Goal: Information Seeking & Learning: Learn about a topic

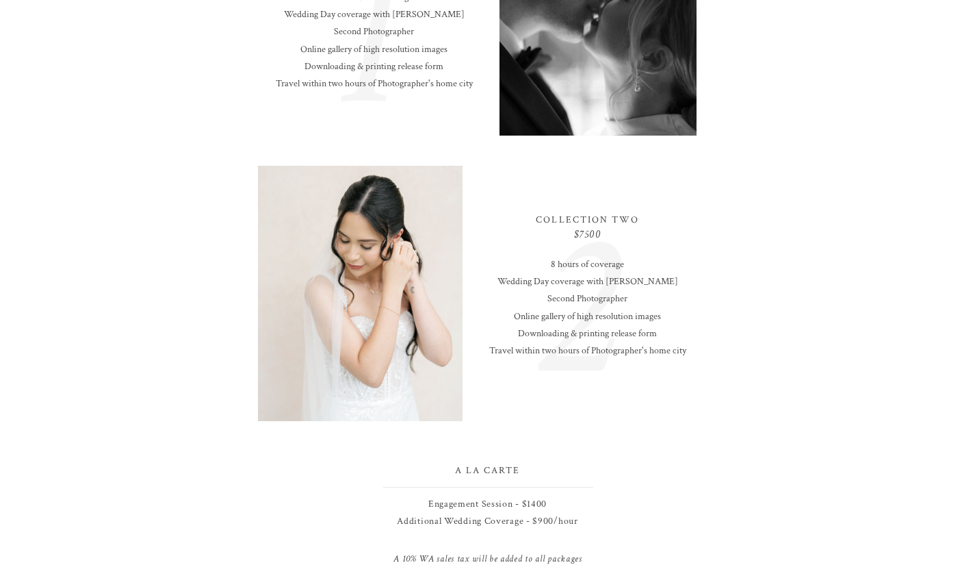
scroll to position [1207, 0]
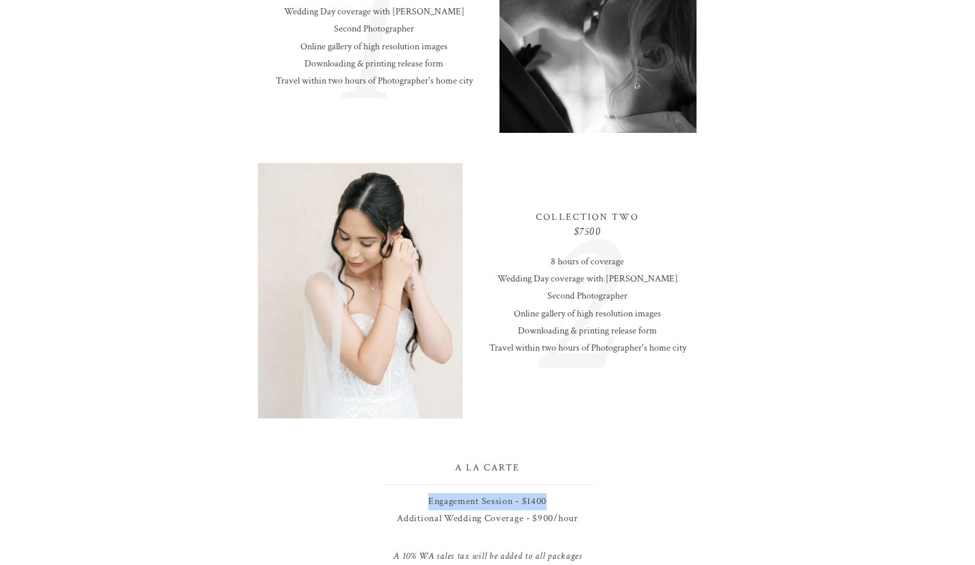
drag, startPoint x: 424, startPoint y: 498, endPoint x: 561, endPoint y: 499, distance: 136.2
click at [561, 499] on p "Engagement Session - $1400 Additional Wedding Coverage - $900/hour" at bounding box center [488, 511] width 252 height 36
click at [604, 368] on h2 "2" at bounding box center [579, 275] width 176 height 185
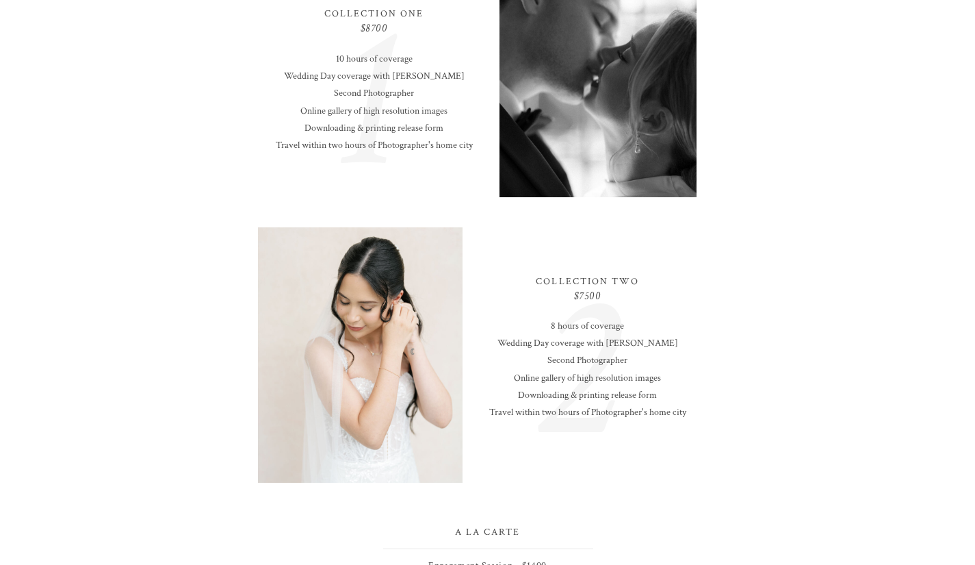
scroll to position [1142, 0]
click at [583, 294] on p "$7500" at bounding box center [588, 297] width 136 height 20
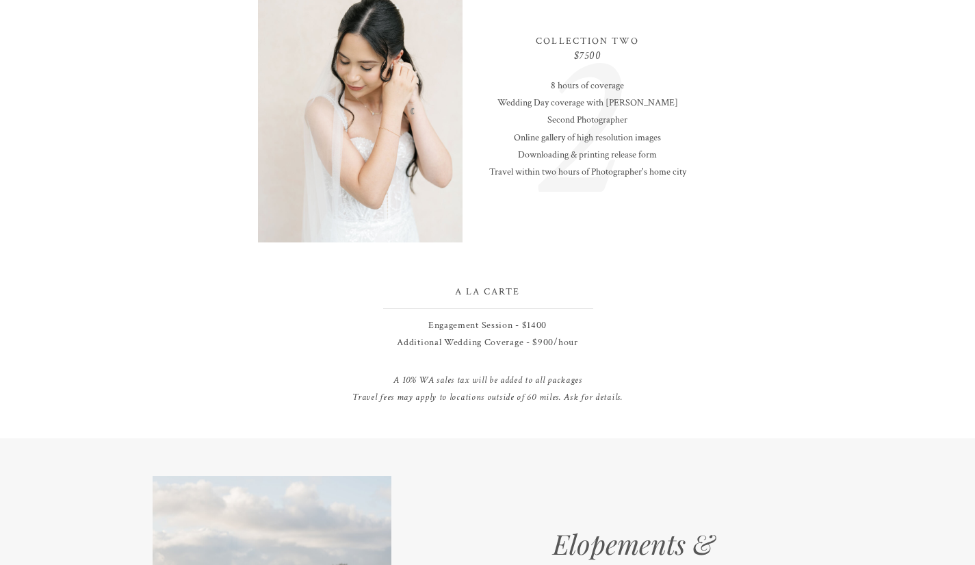
scroll to position [1382, 0]
drag, startPoint x: 394, startPoint y: 342, endPoint x: 588, endPoint y: 343, distance: 193.7
click at [588, 343] on p "Engagement Session - $1400 Additional Wedding Coverage - $900/hour" at bounding box center [488, 336] width 252 height 36
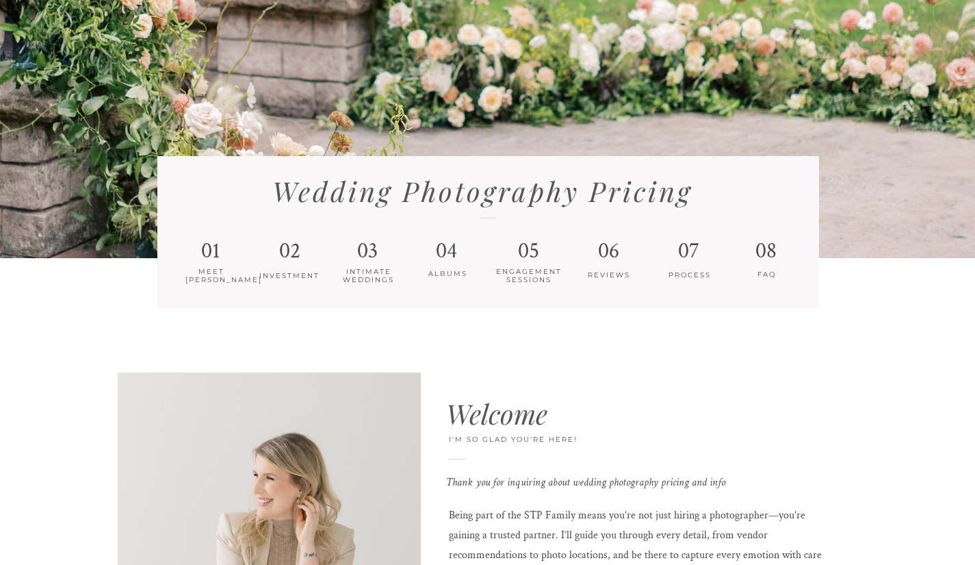
scroll to position [0, 0]
